Goal: Find specific page/section: Find specific page/section

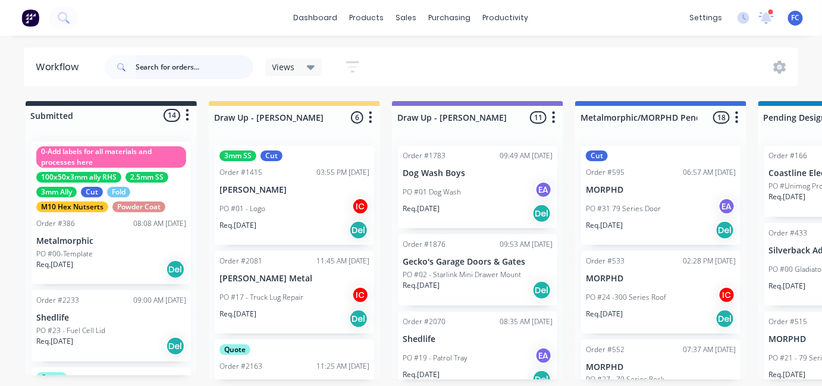
click at [143, 63] on input "text" at bounding box center [195, 67] width 118 height 24
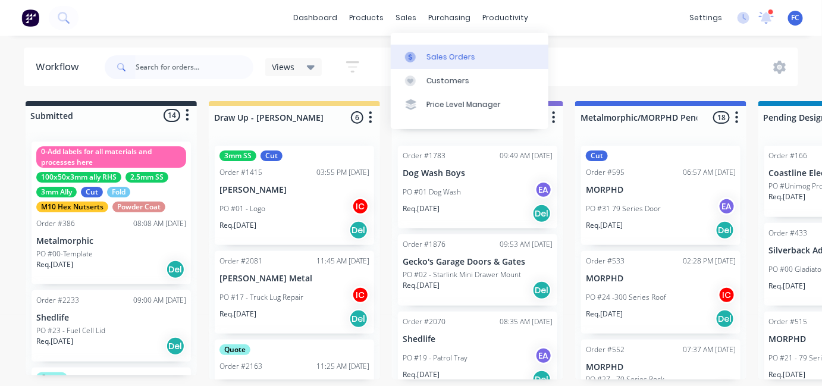
click at [429, 52] on div "Sales Orders" at bounding box center [450, 57] width 49 height 11
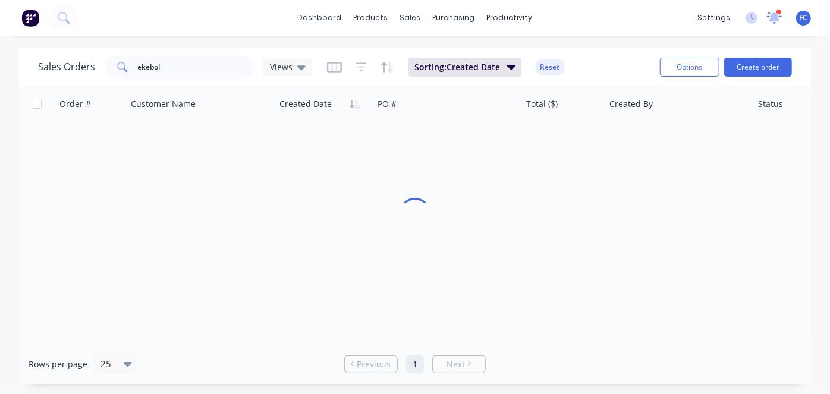
click at [780, 19] on icon at bounding box center [774, 18] width 15 height 12
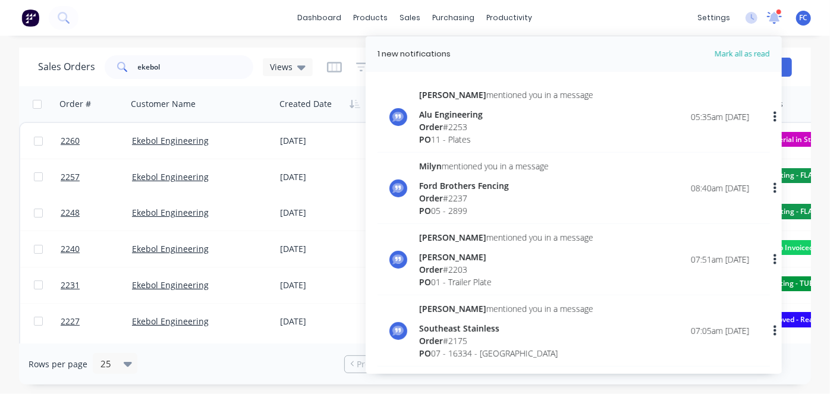
click at [780, 19] on icon at bounding box center [774, 17] width 15 height 12
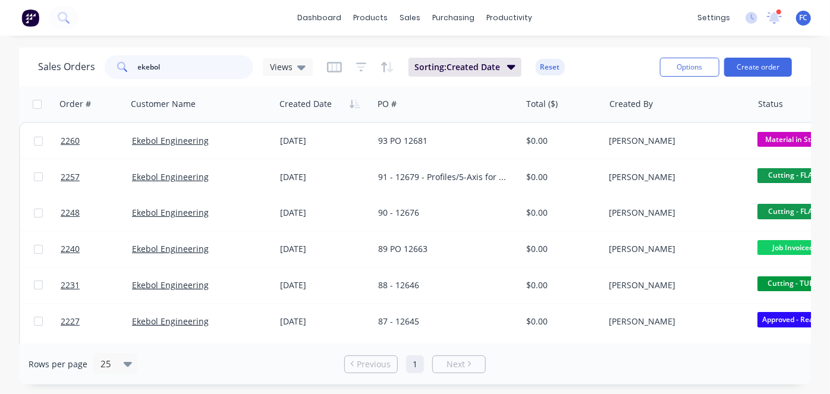
drag, startPoint x: 191, startPoint y: 73, endPoint x: 77, endPoint y: 76, distance: 114.2
click at [77, 76] on div "Sales Orders ekebol Views" at bounding box center [175, 67] width 275 height 24
type input "maverick"
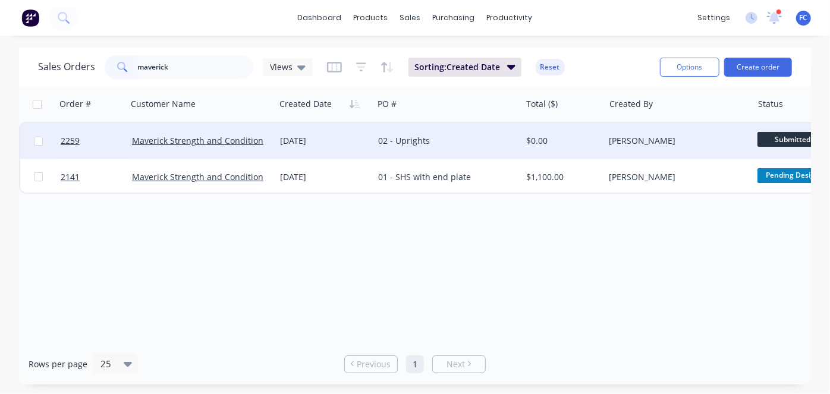
click at [398, 142] on div "02 - Uprights" at bounding box center [443, 141] width 131 height 12
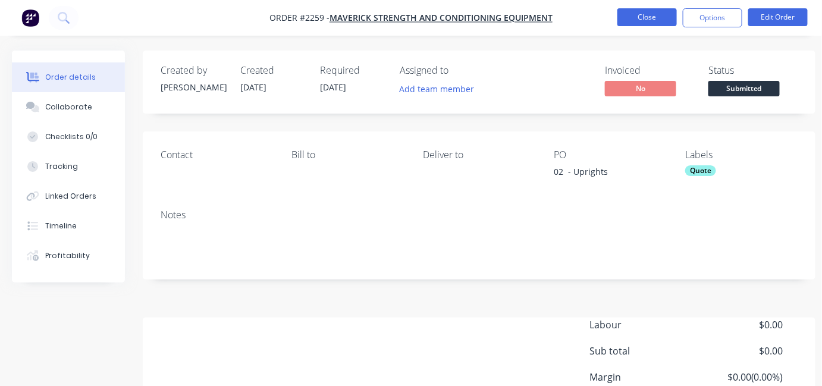
click at [634, 14] on button "Close" at bounding box center [646, 17] width 59 height 18
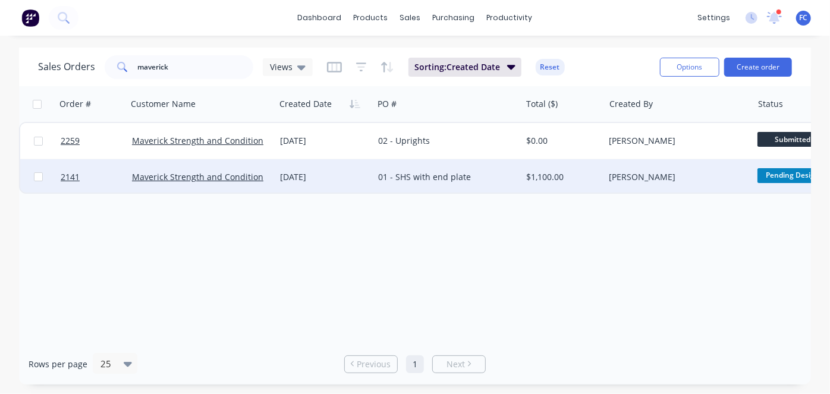
click at [328, 168] on div "[DATE]" at bounding box center [324, 177] width 98 height 36
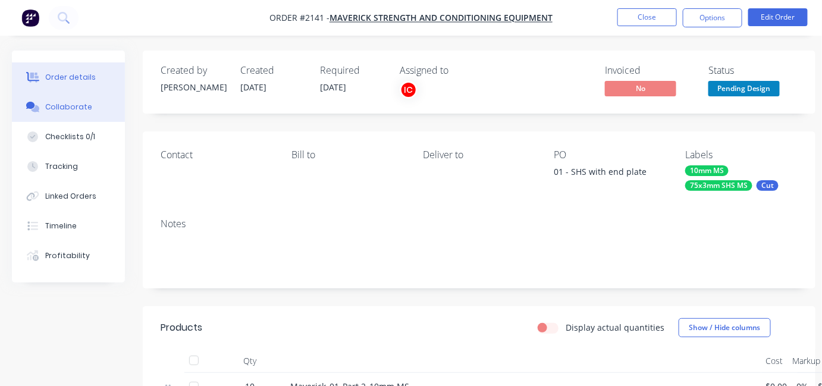
drag, startPoint x: 56, startPoint y: 104, endPoint x: 164, endPoint y: 121, distance: 108.9
click at [56, 105] on div "Collaborate" at bounding box center [68, 107] width 47 height 11
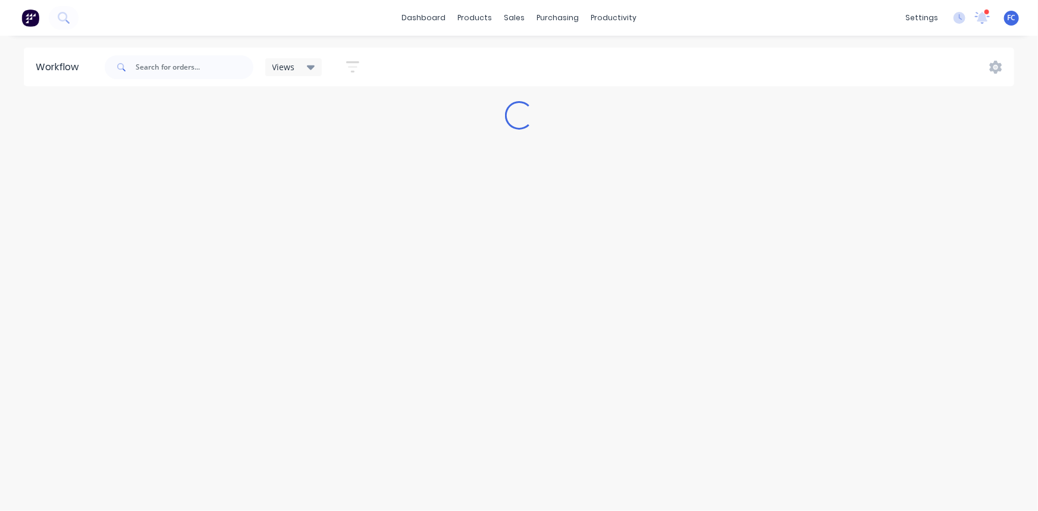
click at [156, 80] on div at bounding box center [179, 67] width 149 height 36
click at [156, 71] on input "text" at bounding box center [195, 67] width 118 height 24
type input "ekebol"
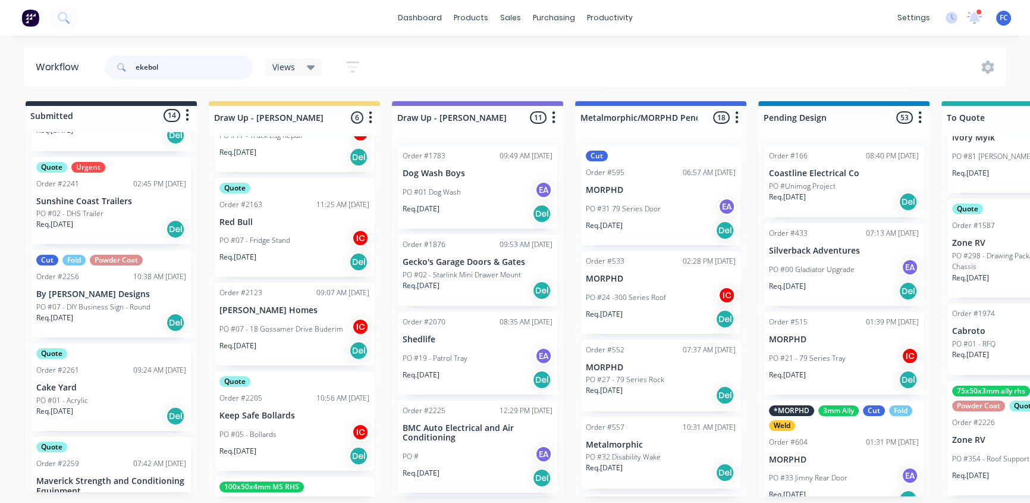
scroll to position [991, 0]
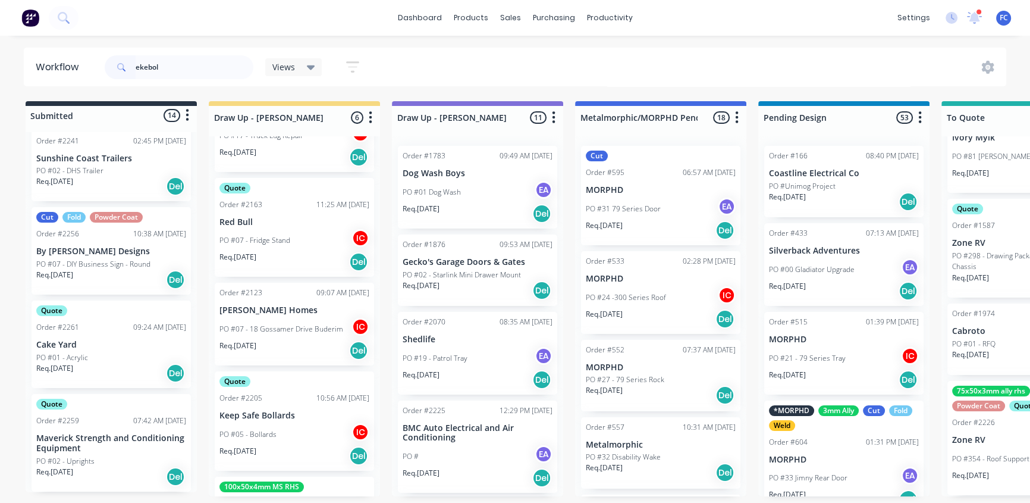
click at [82, 331] on div "Quote Order #2261 09:24 AM 09/09/25 Cake Yard PO #01 - Acrylic Req. 16/09/25 Del" at bounding box center [111, 343] width 159 height 87
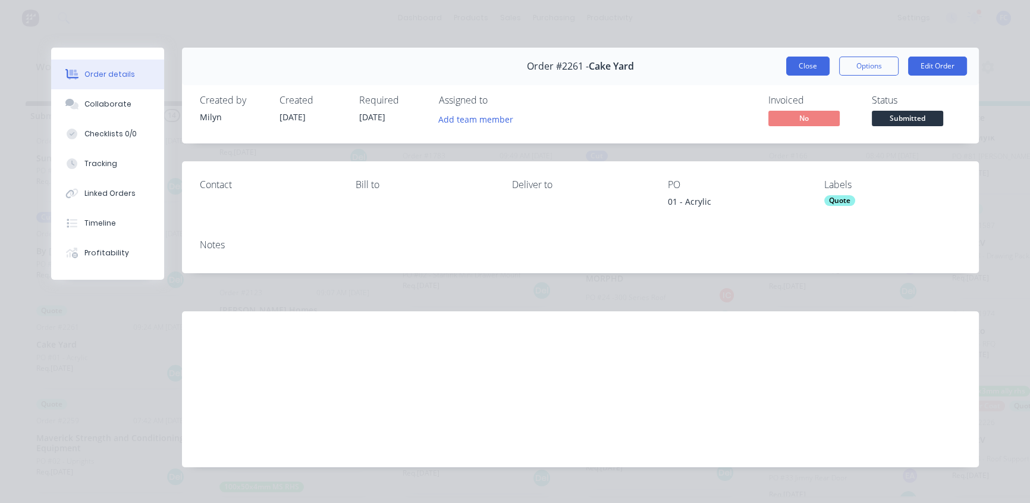
click at [791, 64] on button "Close" at bounding box center [807, 65] width 43 height 19
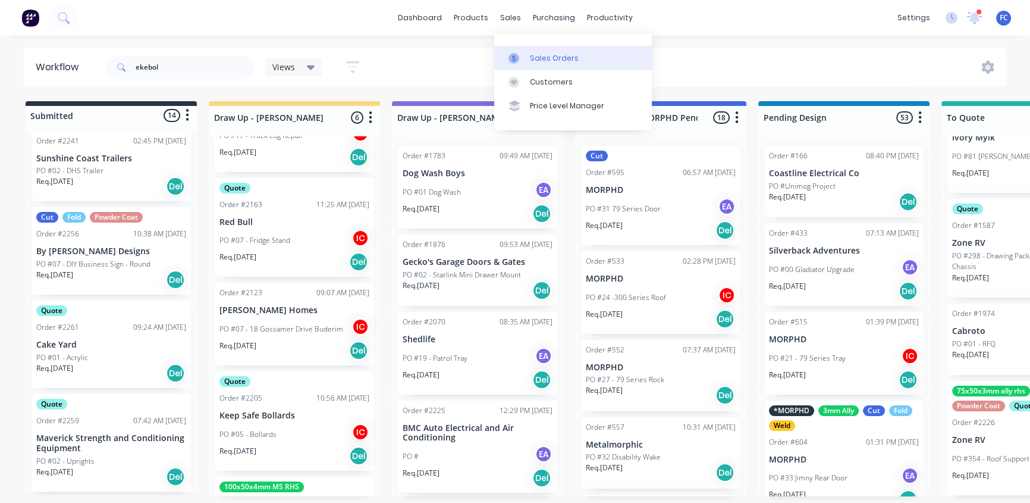
click at [513, 58] on icon at bounding box center [514, 58] width 4 height 7
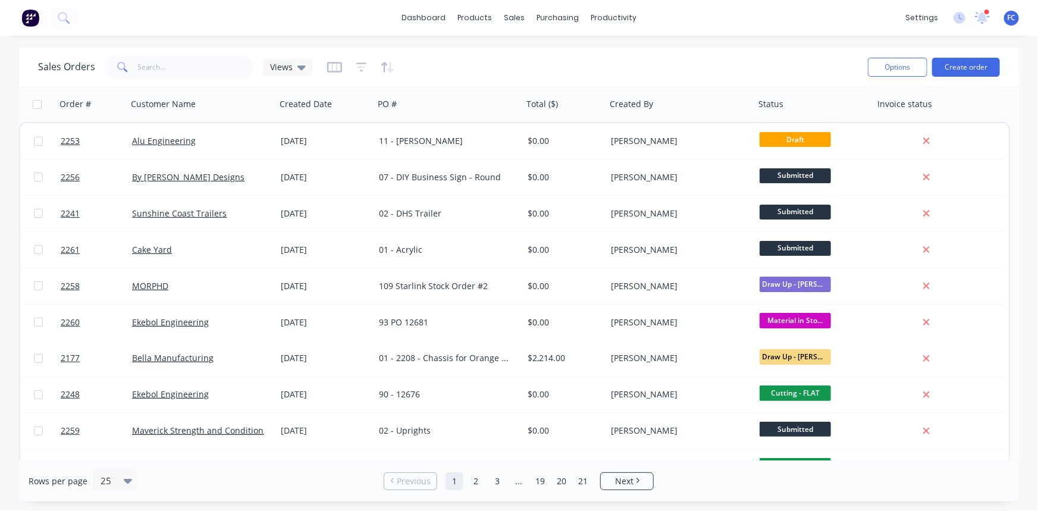
click at [200, 78] on div "Sales Orders Views" at bounding box center [448, 66] width 820 height 29
click at [200, 74] on input "text" at bounding box center [196, 67] width 116 height 24
type input "ekebol"
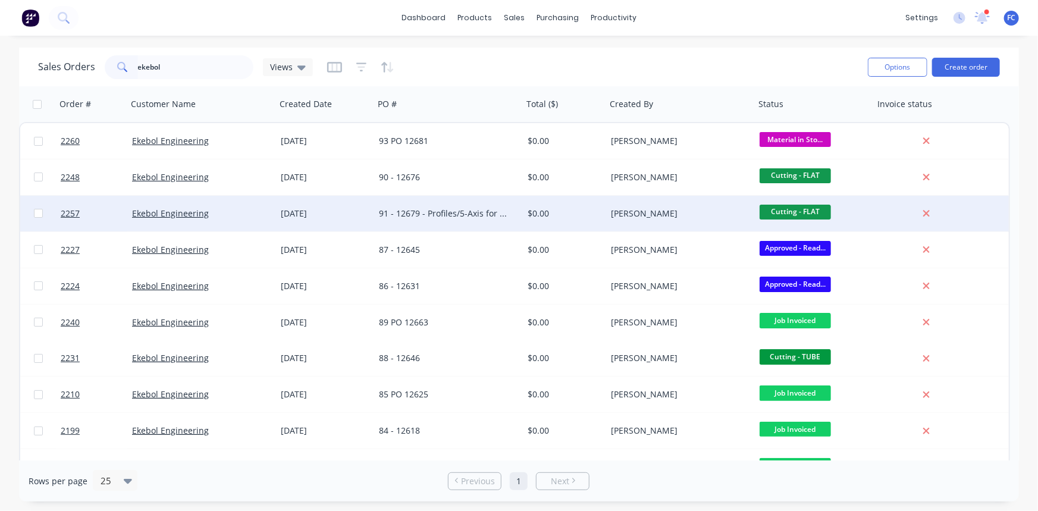
click at [303, 211] on div "[DATE]" at bounding box center [325, 214] width 89 height 12
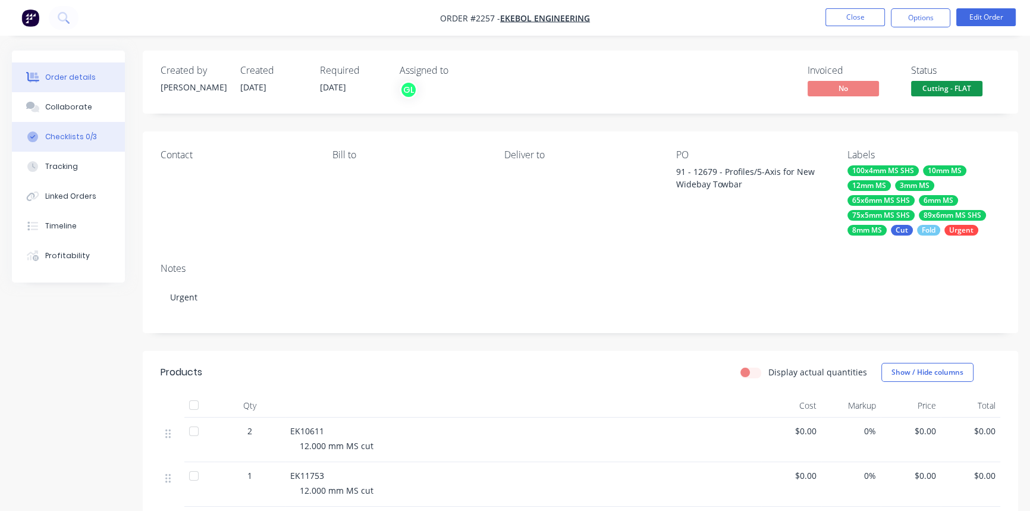
drag, startPoint x: 80, startPoint y: 100, endPoint x: 123, endPoint y: 146, distance: 62.7
click at [80, 100] on button "Collaborate" at bounding box center [68, 107] width 113 height 30
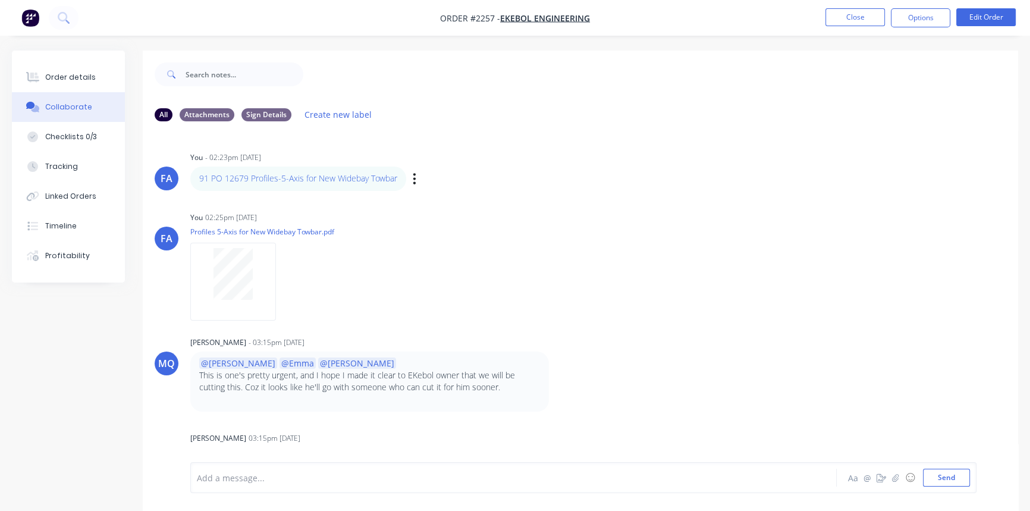
drag, startPoint x: 214, startPoint y: 177, endPoint x: 285, endPoint y: 188, distance: 71.7
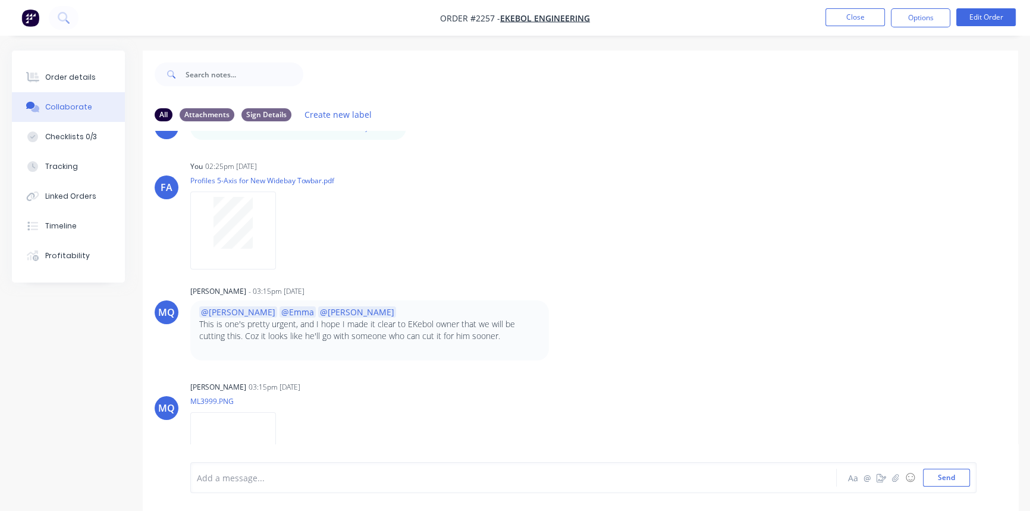
scroll to position [54, 0]
